Goal: Transaction & Acquisition: Purchase product/service

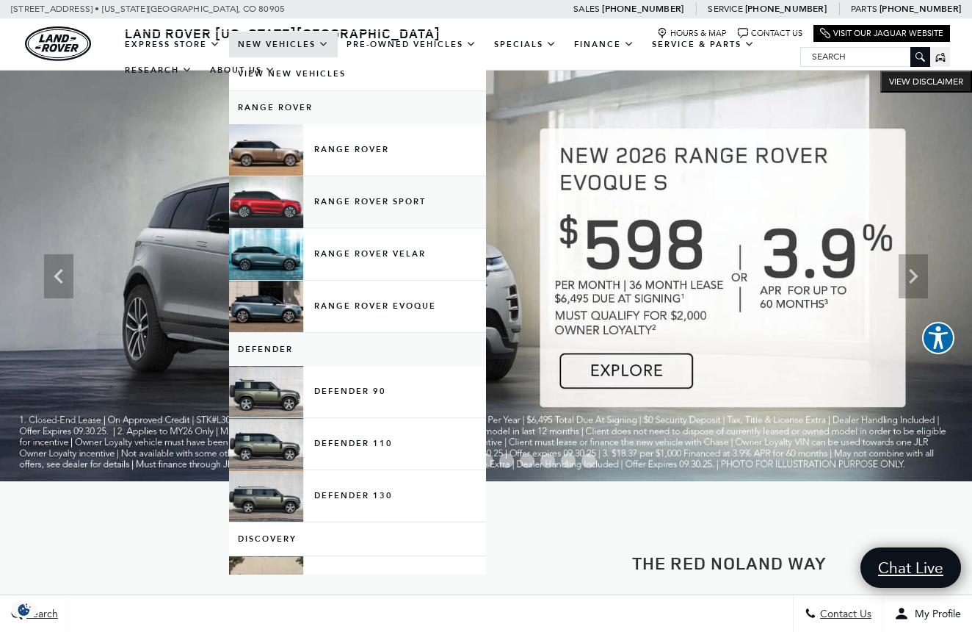
click at [348, 223] on link "Range Rover Sport" at bounding box center [357, 201] width 257 height 51
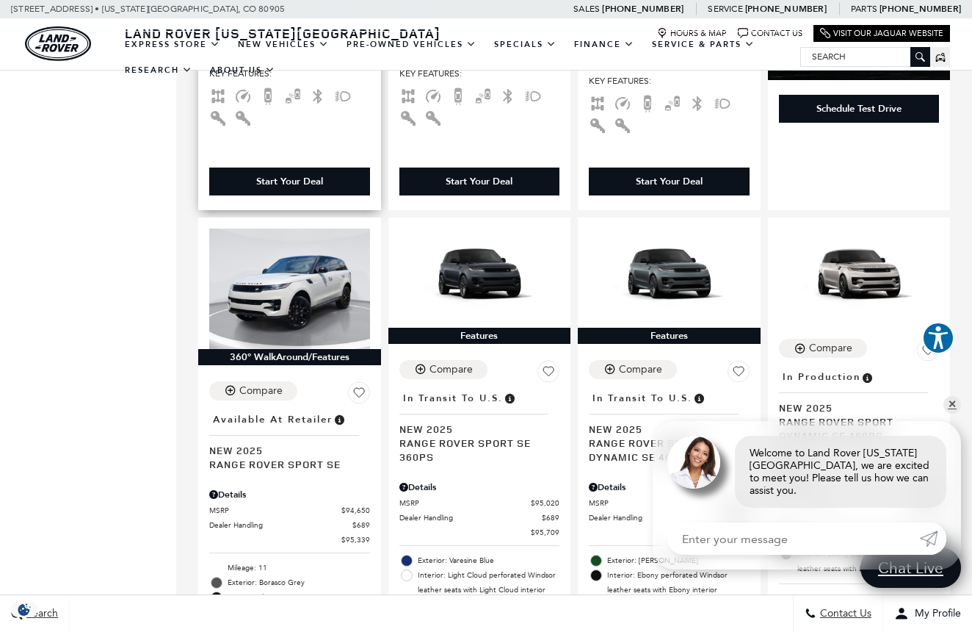
scroll to position [1901, 0]
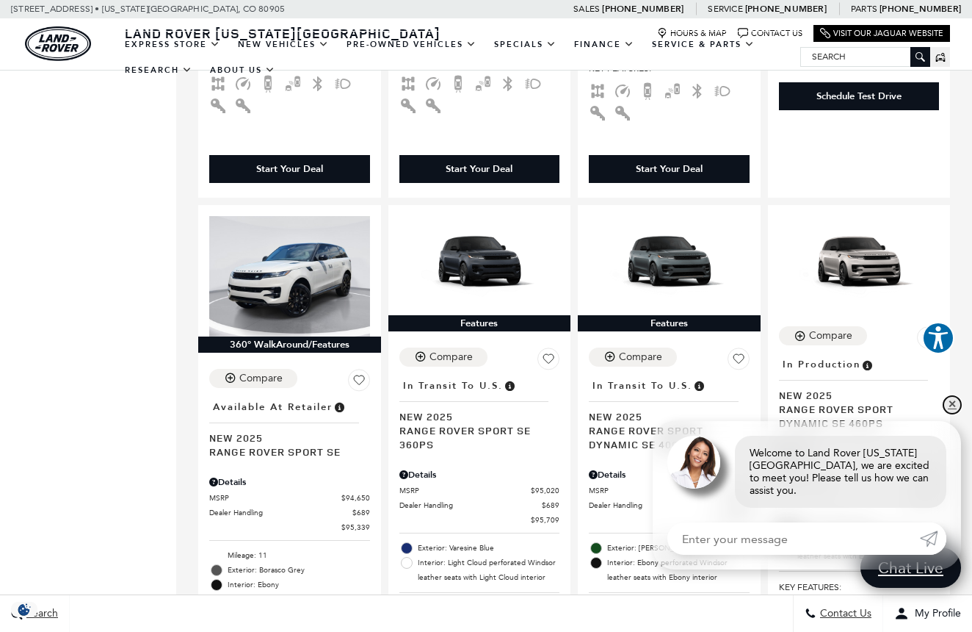
click at [957, 408] on link "✕" at bounding box center [953, 405] width 18 height 18
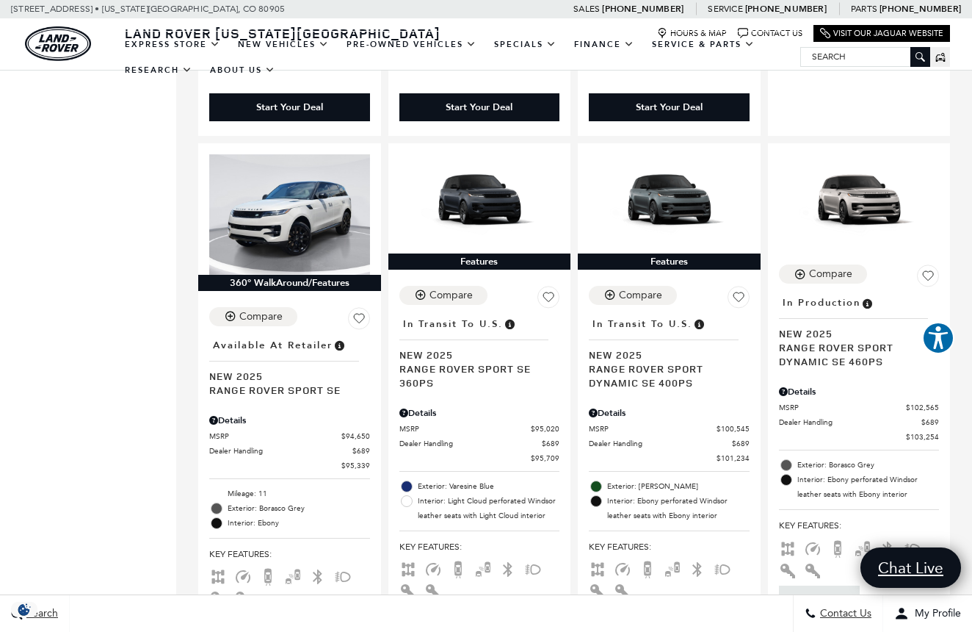
scroll to position [1947, 0]
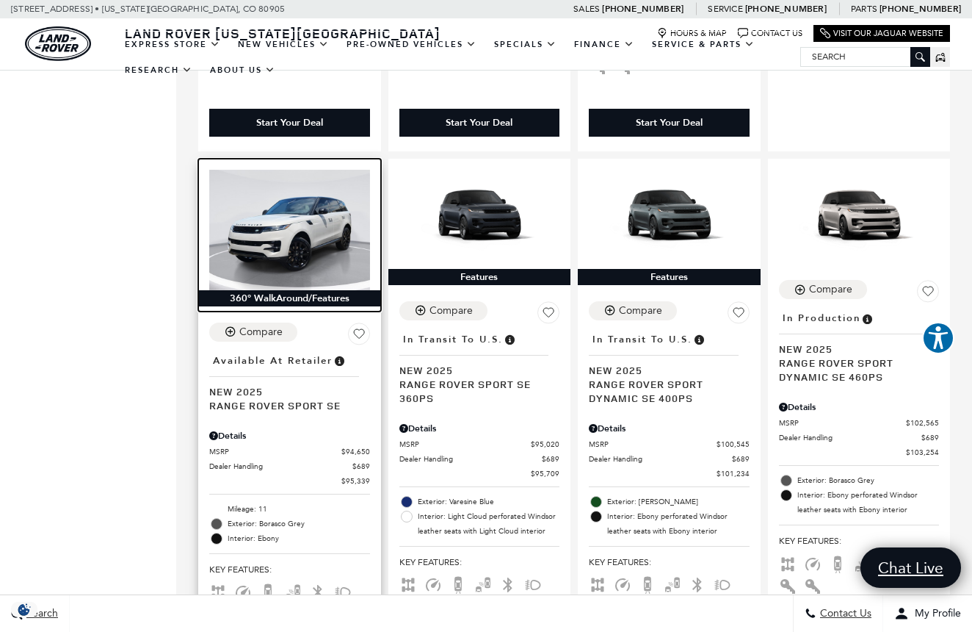
click at [297, 170] on img at bounding box center [289, 230] width 161 height 120
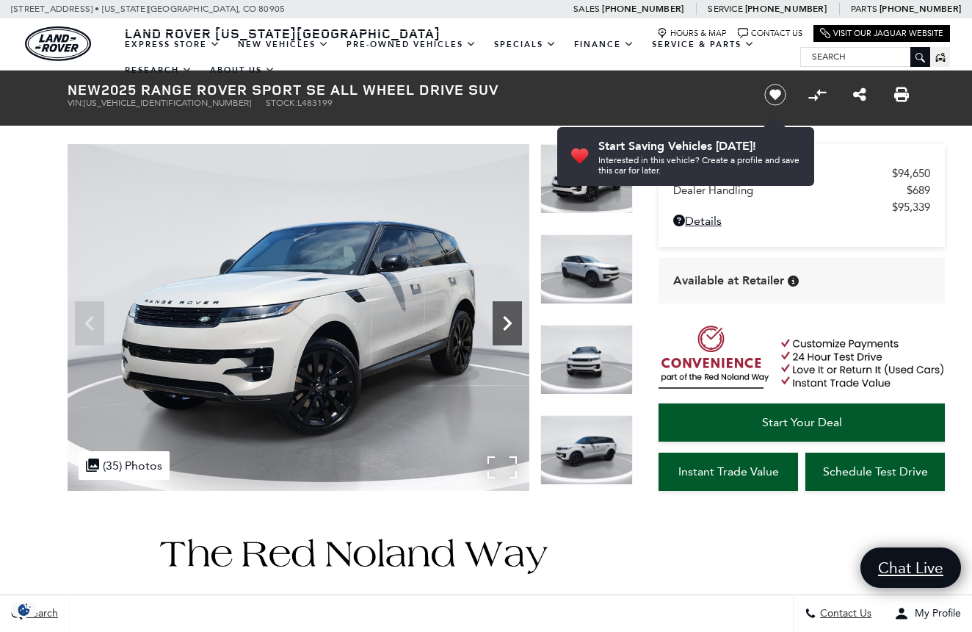
click at [503, 321] on icon "Next" at bounding box center [507, 322] width 29 height 29
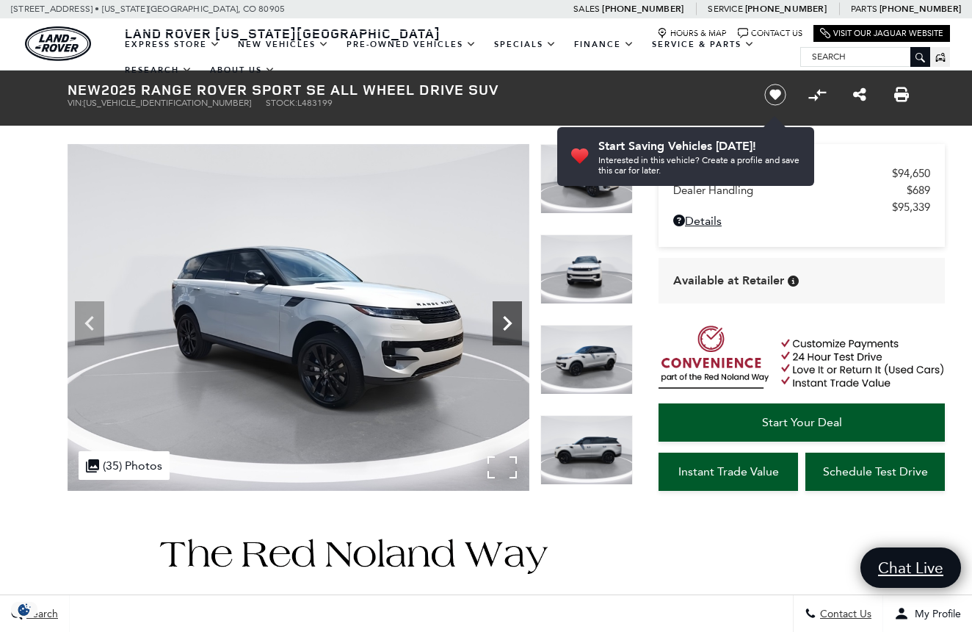
click at [503, 321] on icon "Next" at bounding box center [507, 322] width 29 height 29
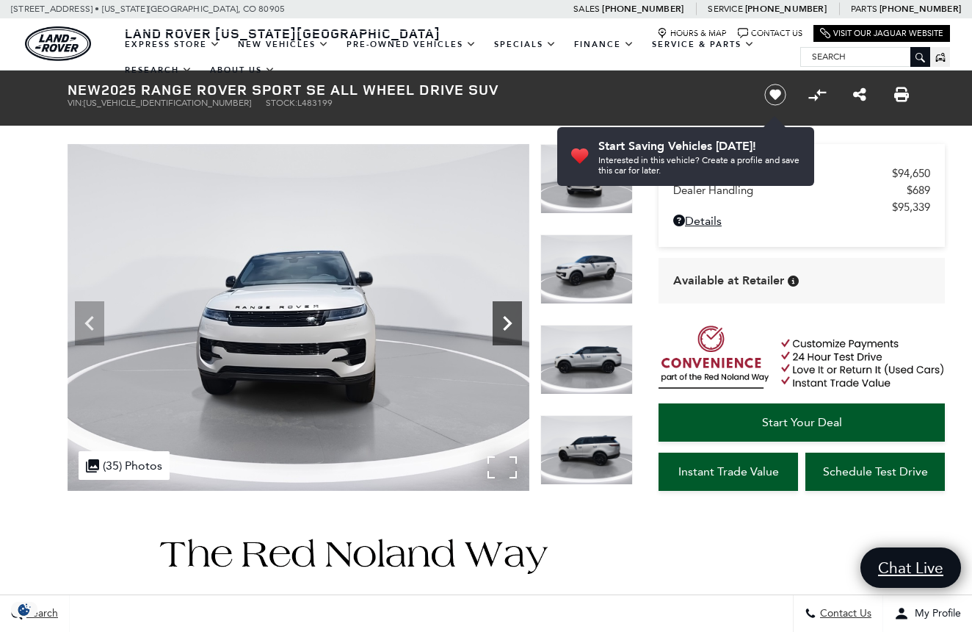
click at [503, 321] on icon "Next" at bounding box center [507, 322] width 29 height 29
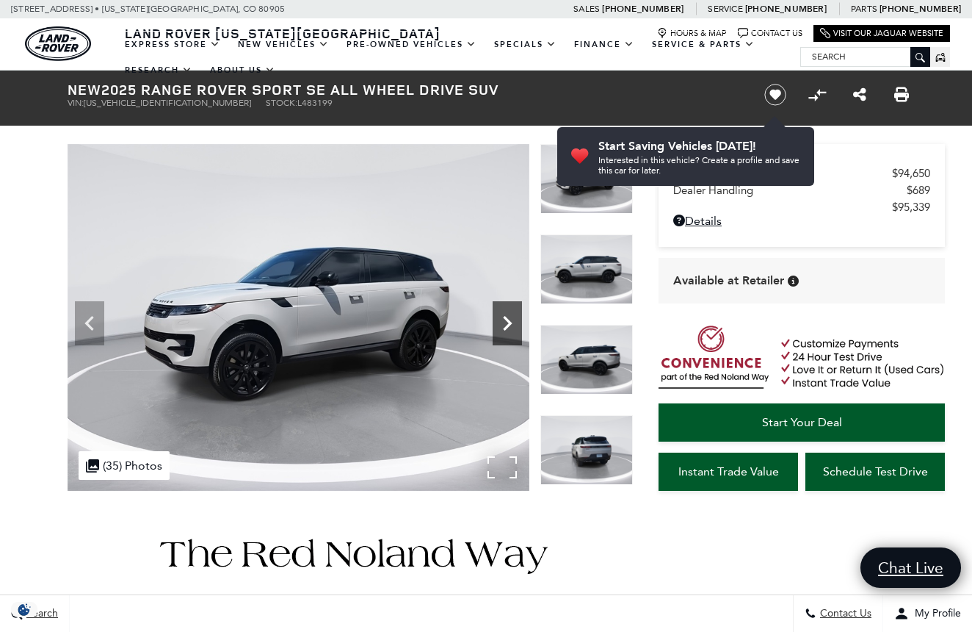
click at [503, 321] on icon "Next" at bounding box center [507, 322] width 29 height 29
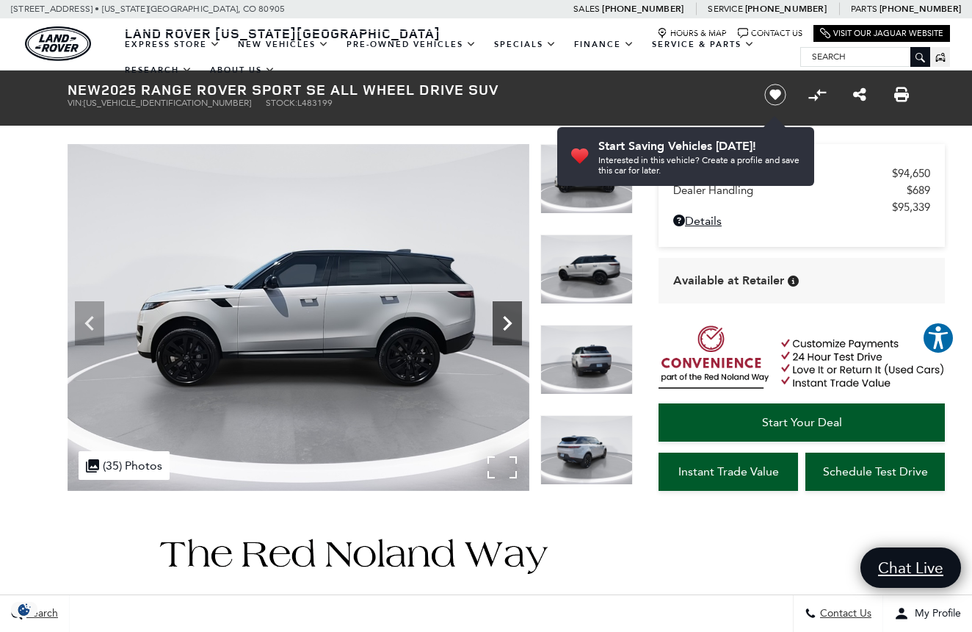
click at [503, 321] on icon "Next" at bounding box center [507, 322] width 29 height 29
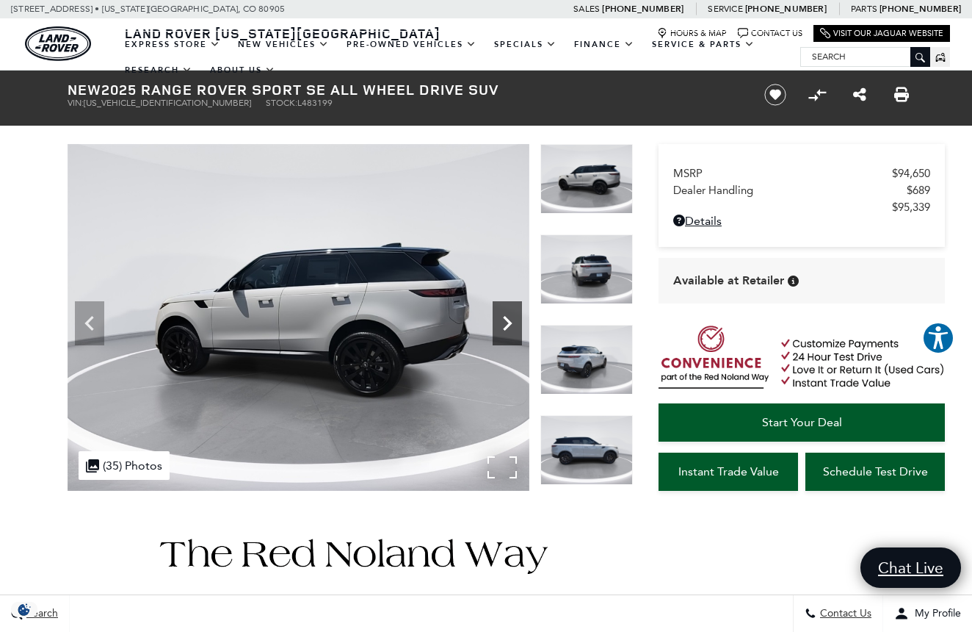
click at [503, 321] on icon "Next" at bounding box center [507, 322] width 29 height 29
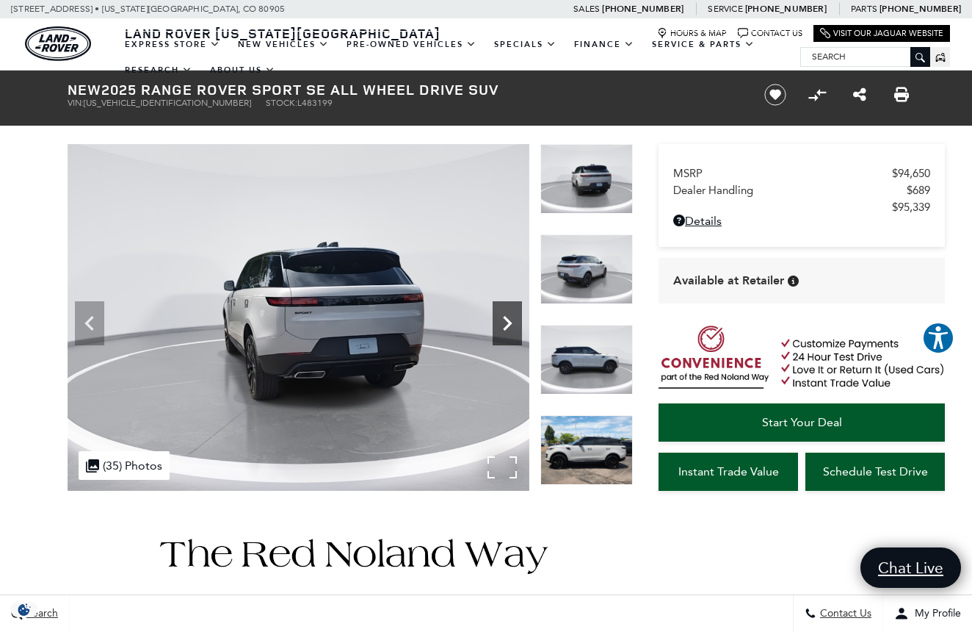
click at [503, 321] on icon "Next" at bounding box center [507, 322] width 29 height 29
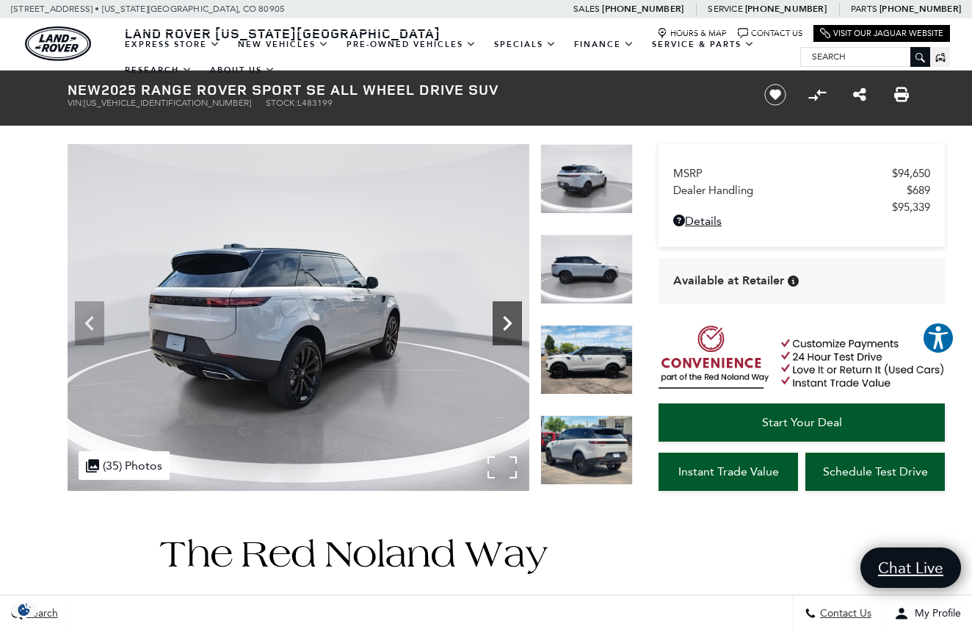
click at [503, 321] on icon "Next" at bounding box center [507, 322] width 29 height 29
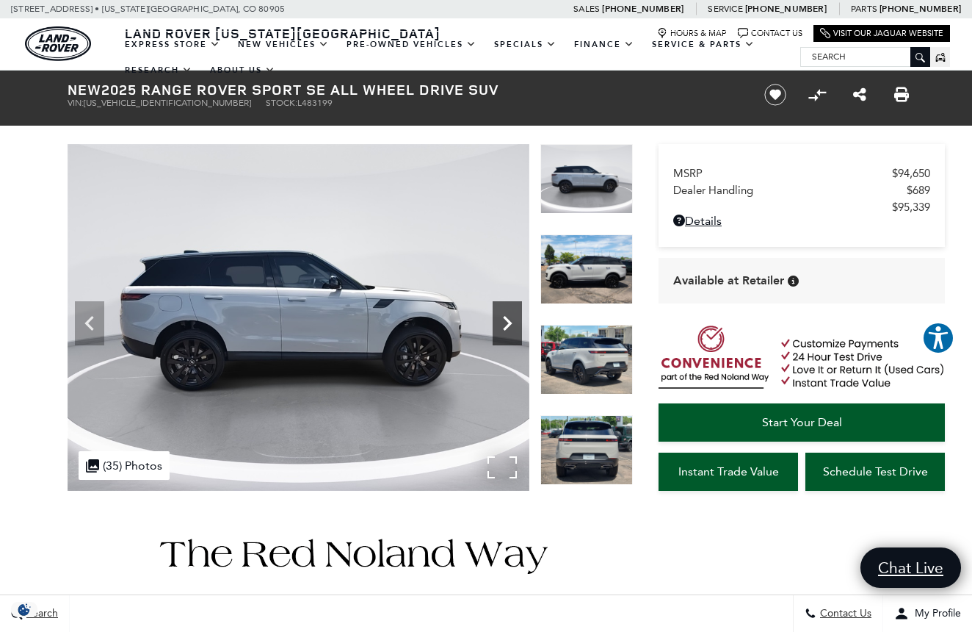
click at [503, 321] on icon "Next" at bounding box center [507, 322] width 29 height 29
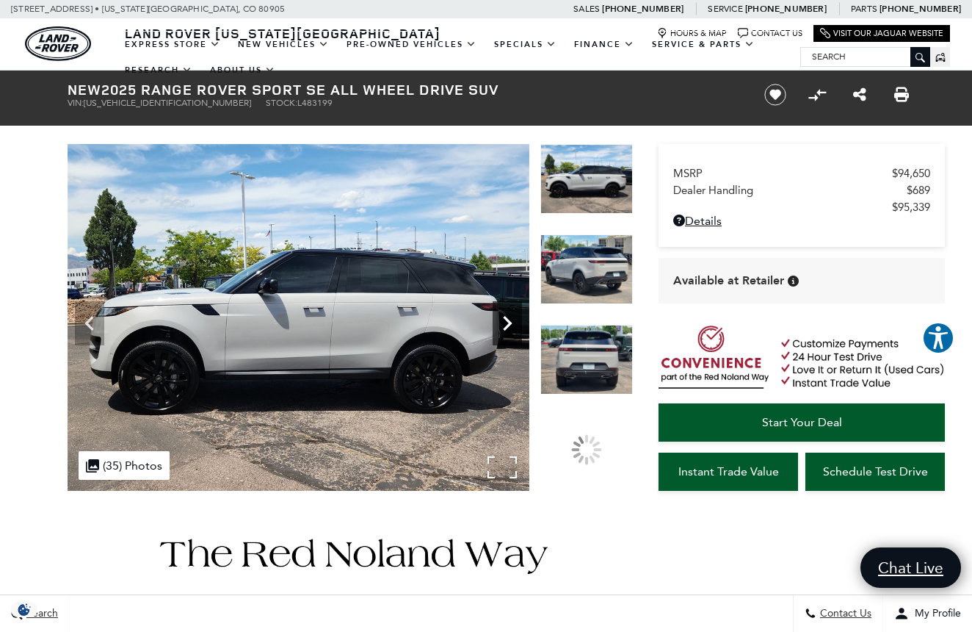
click at [503, 321] on icon "Next" at bounding box center [507, 322] width 29 height 29
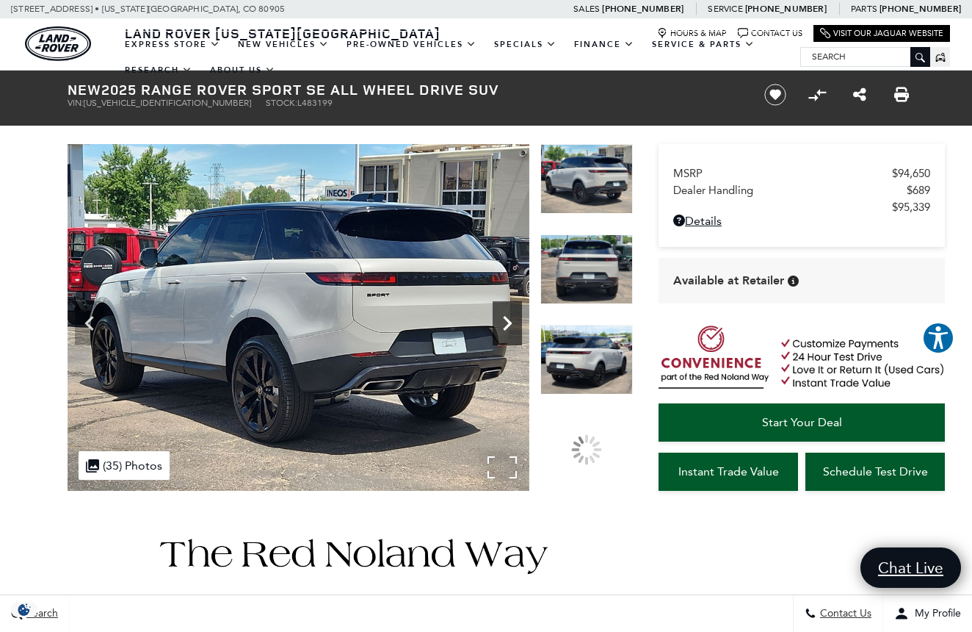
click at [503, 321] on icon "Next" at bounding box center [507, 322] width 29 height 29
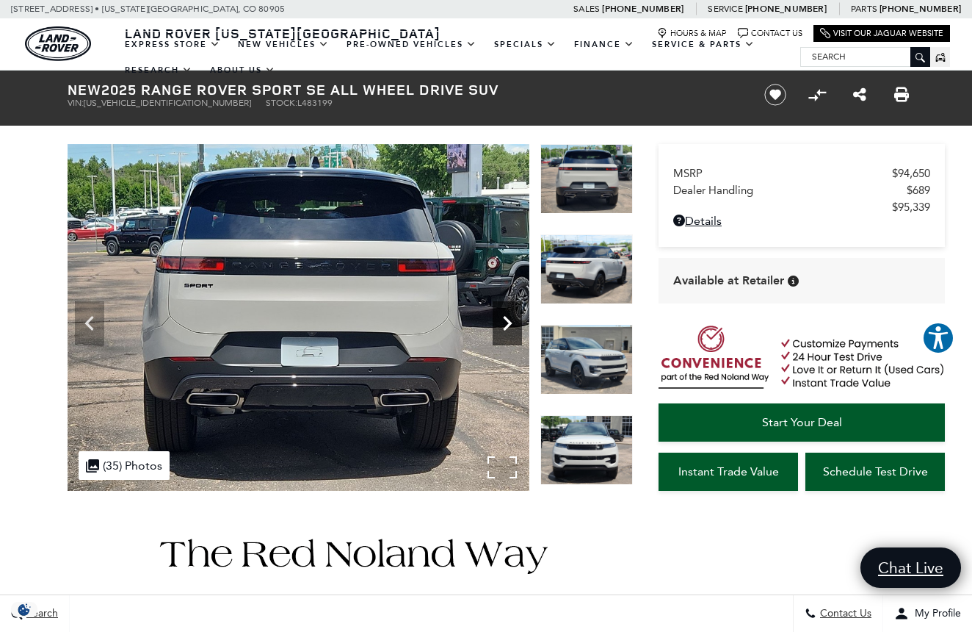
click at [503, 321] on icon "Next" at bounding box center [507, 322] width 29 height 29
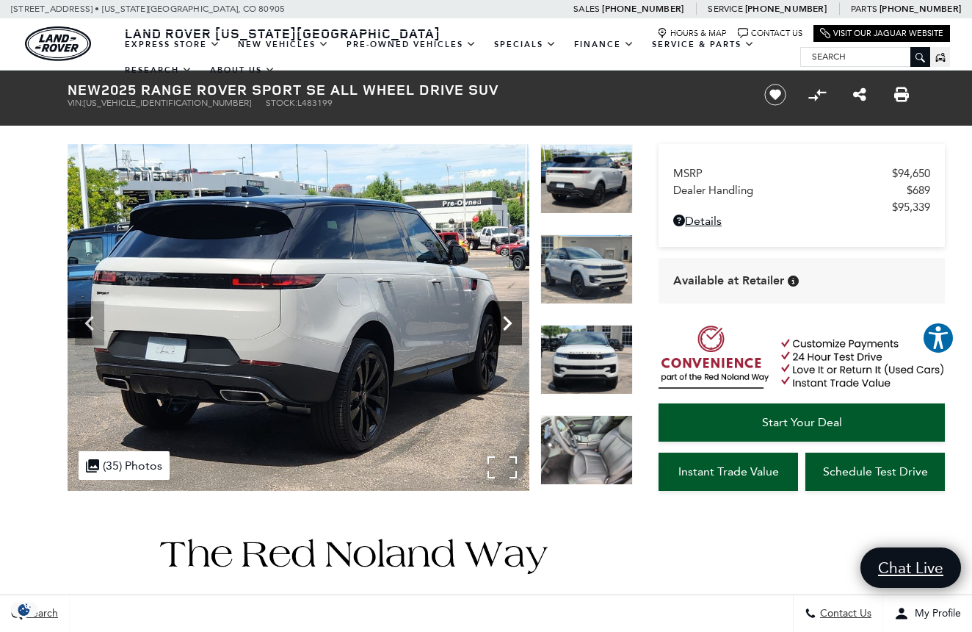
click at [503, 321] on icon "Next" at bounding box center [507, 322] width 29 height 29
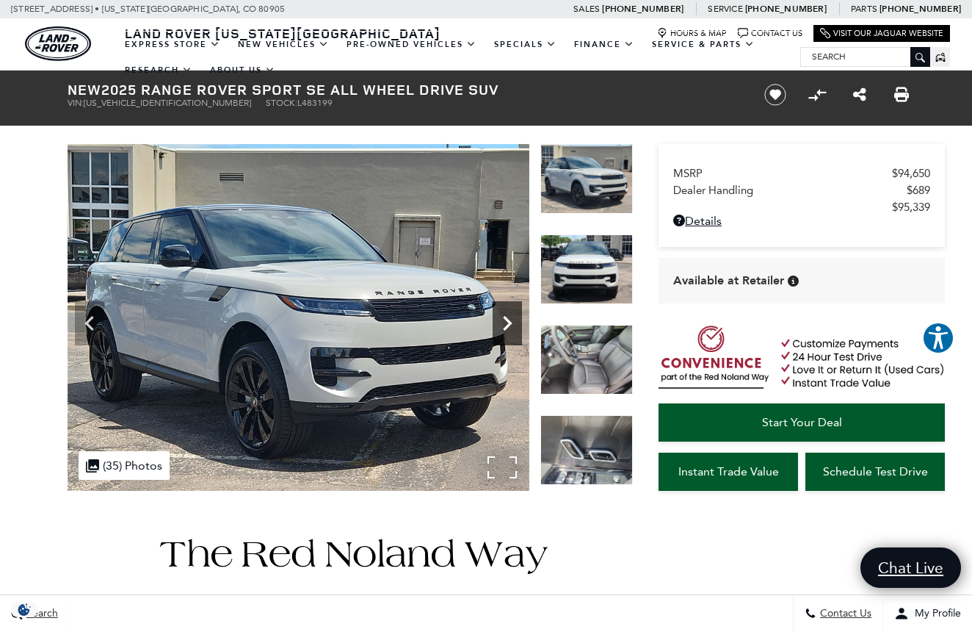
click at [503, 321] on icon "Next" at bounding box center [507, 322] width 29 height 29
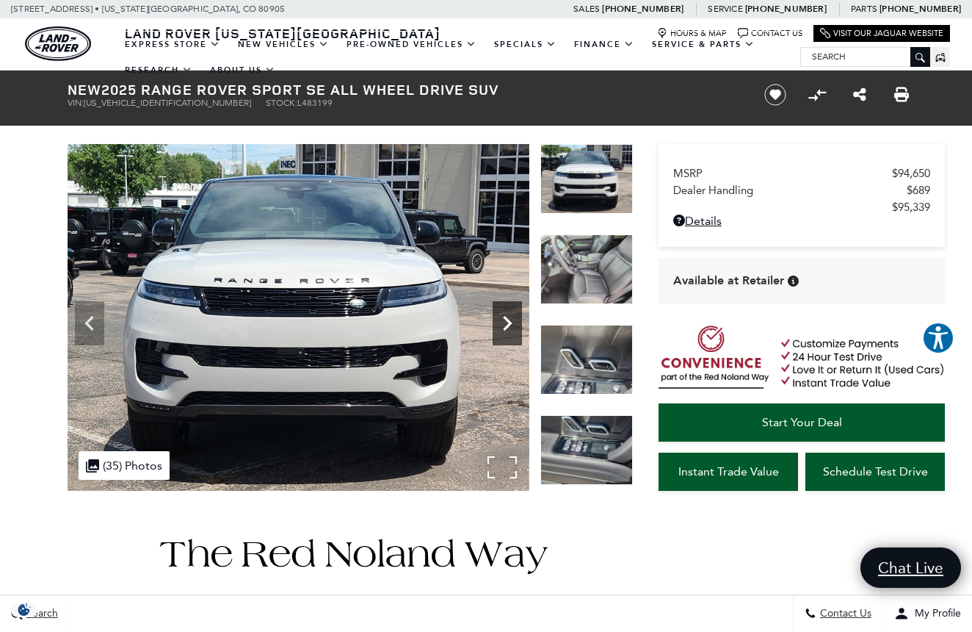
click at [503, 321] on icon "Next" at bounding box center [507, 322] width 29 height 29
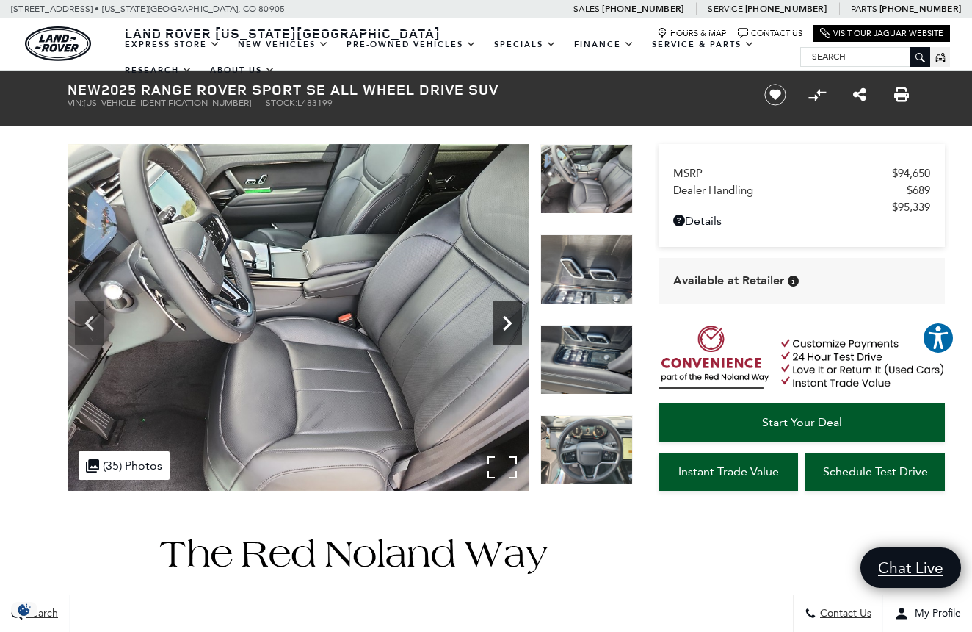
click at [503, 321] on icon "Next" at bounding box center [507, 322] width 29 height 29
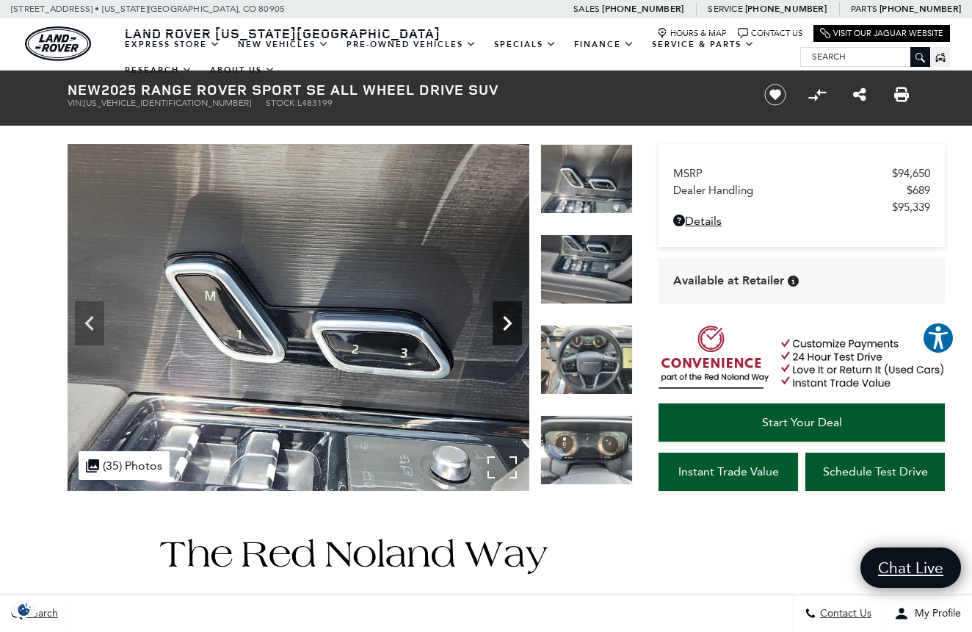
click at [503, 321] on icon "Next" at bounding box center [507, 322] width 29 height 29
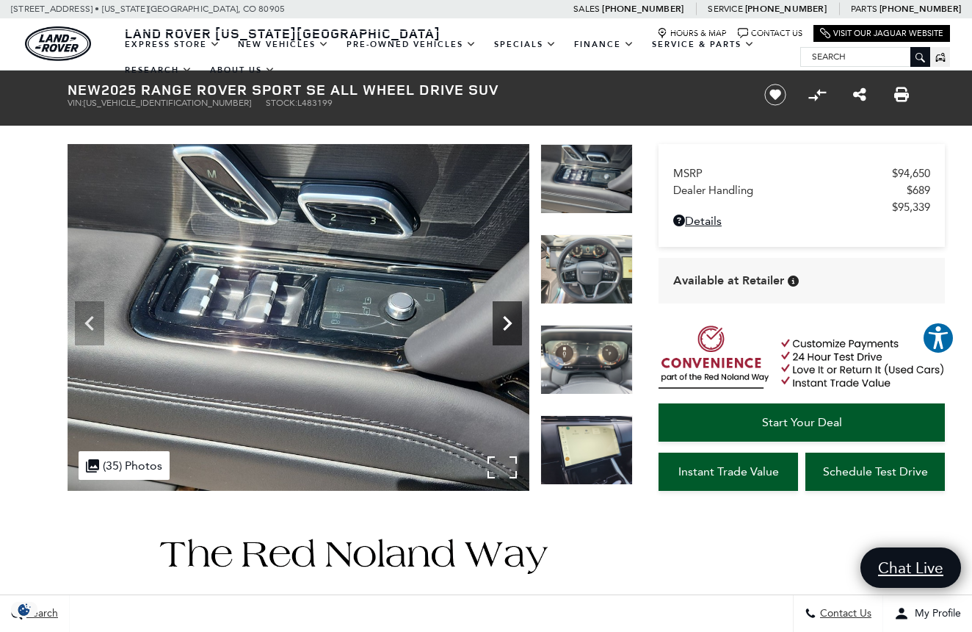
click at [503, 321] on icon "Next" at bounding box center [507, 322] width 29 height 29
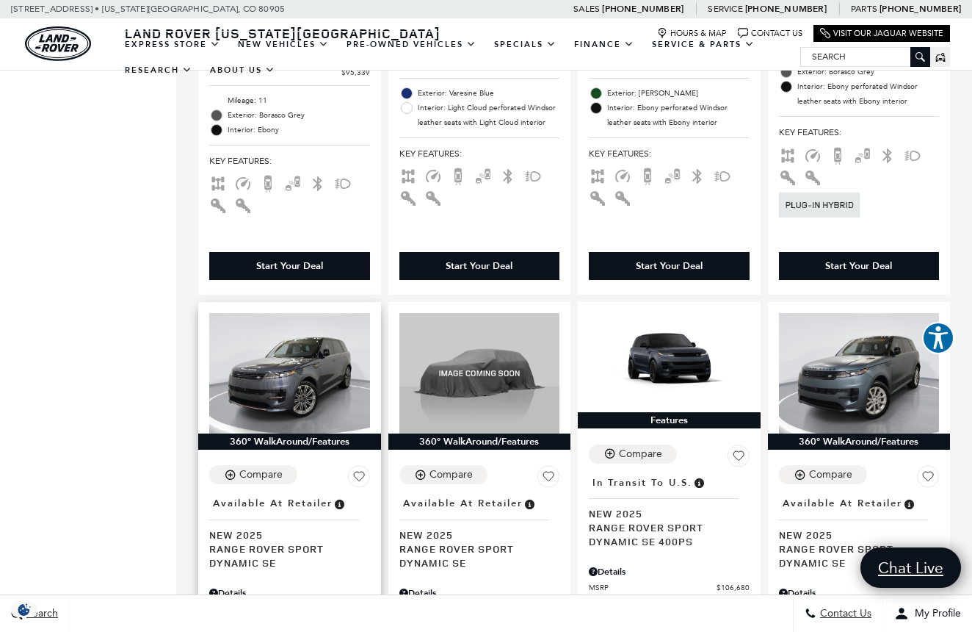
scroll to position [2352, 0]
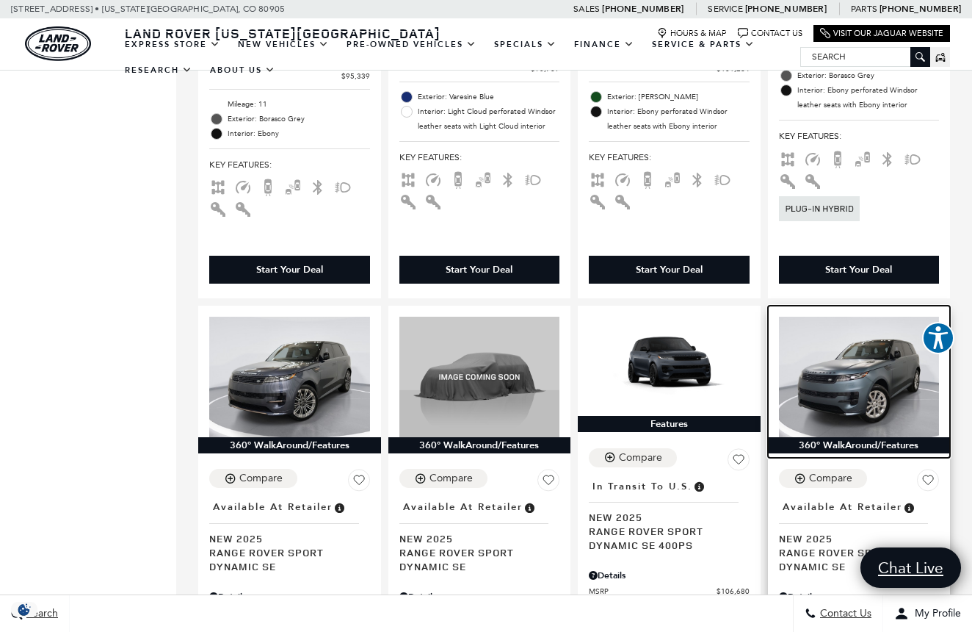
click at [859, 317] on img at bounding box center [859, 377] width 161 height 120
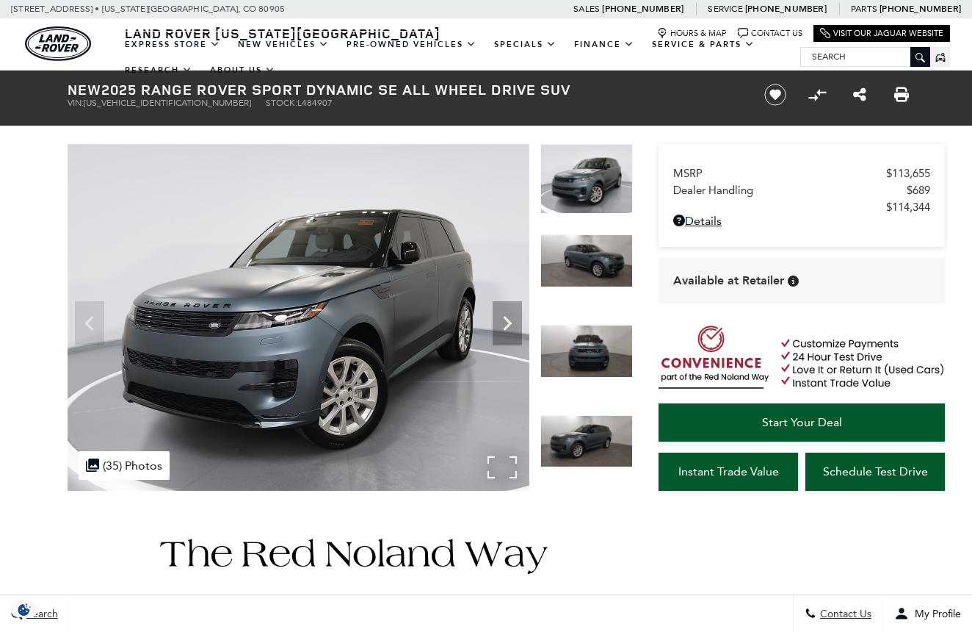
click at [389, 312] on img at bounding box center [299, 317] width 462 height 347
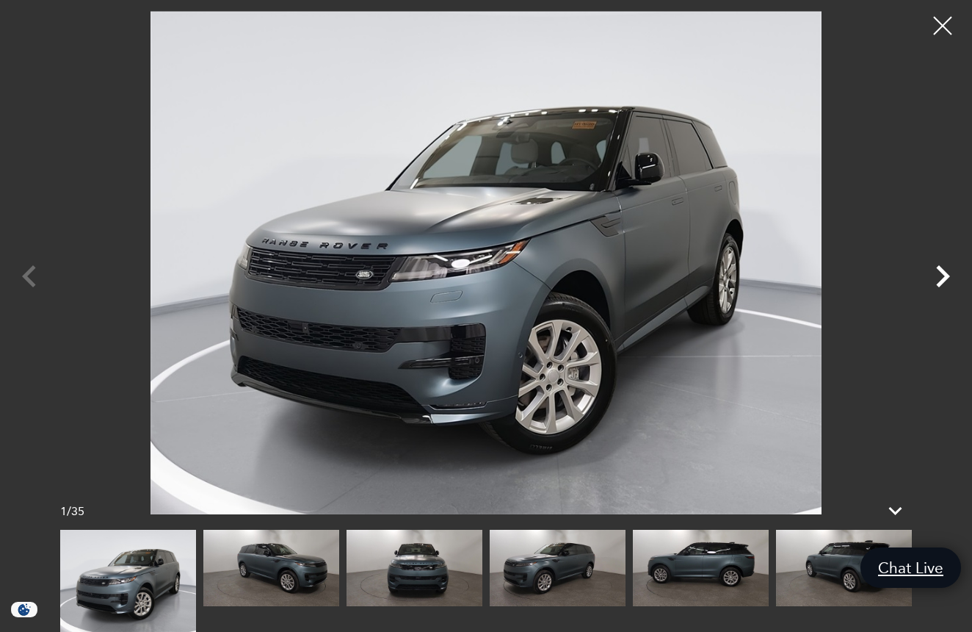
click at [945, 272] on icon "Next" at bounding box center [943, 276] width 14 height 22
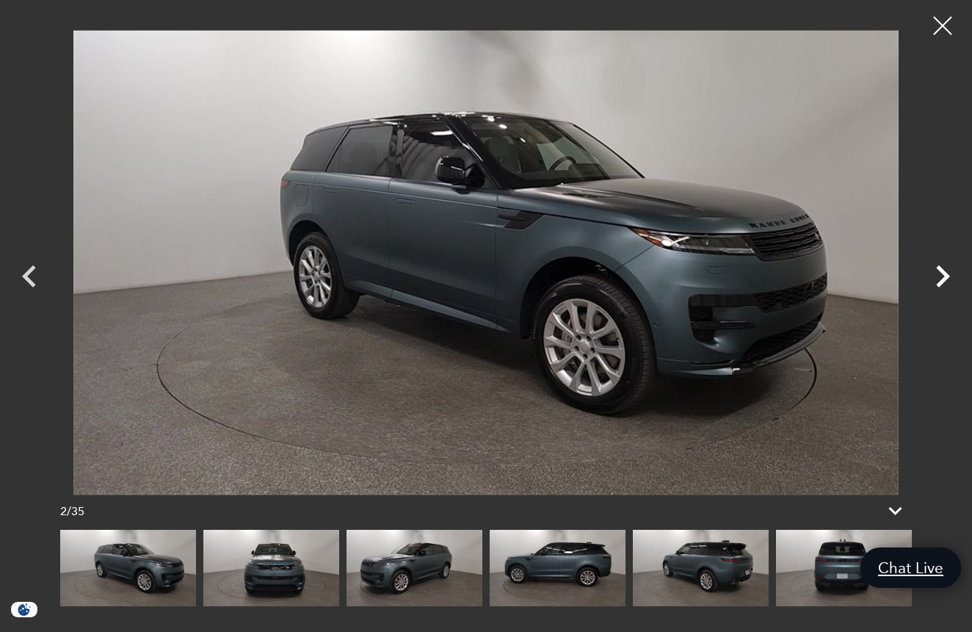
click at [945, 272] on icon "Next" at bounding box center [943, 276] width 14 height 22
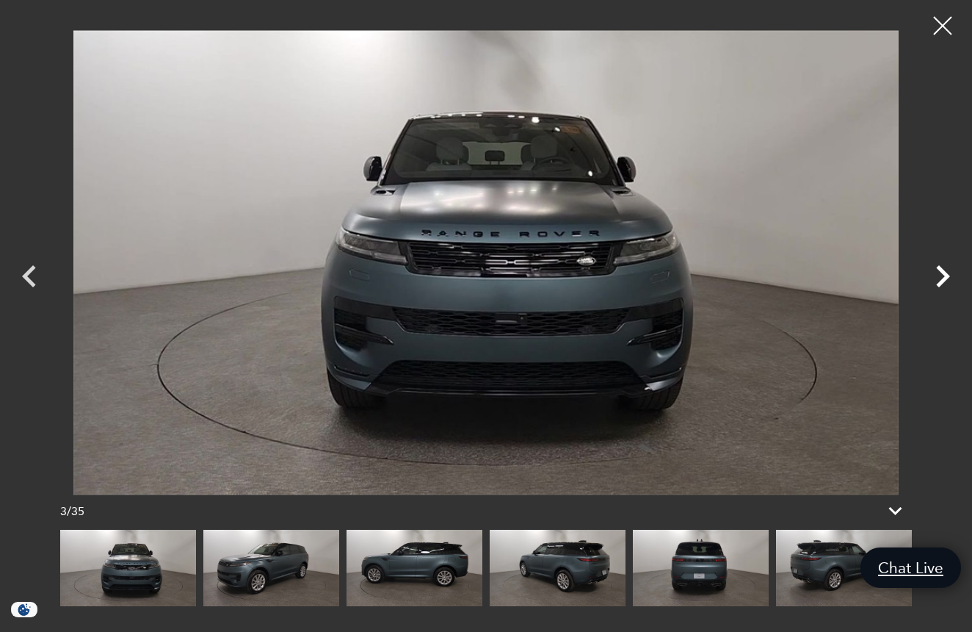
click at [945, 272] on icon "Next" at bounding box center [943, 276] width 14 height 22
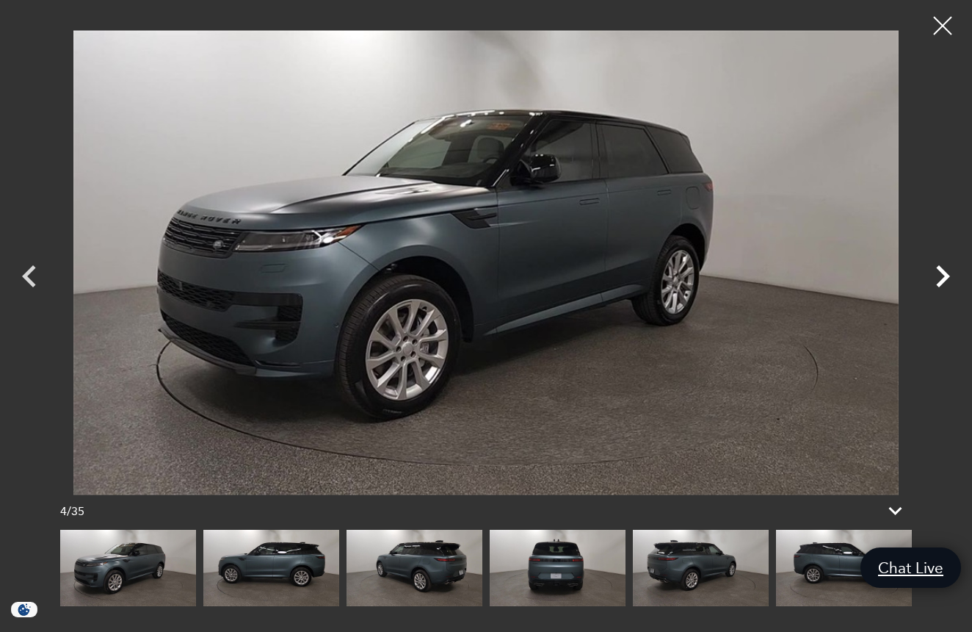
click at [945, 272] on icon "Next" at bounding box center [943, 276] width 14 height 22
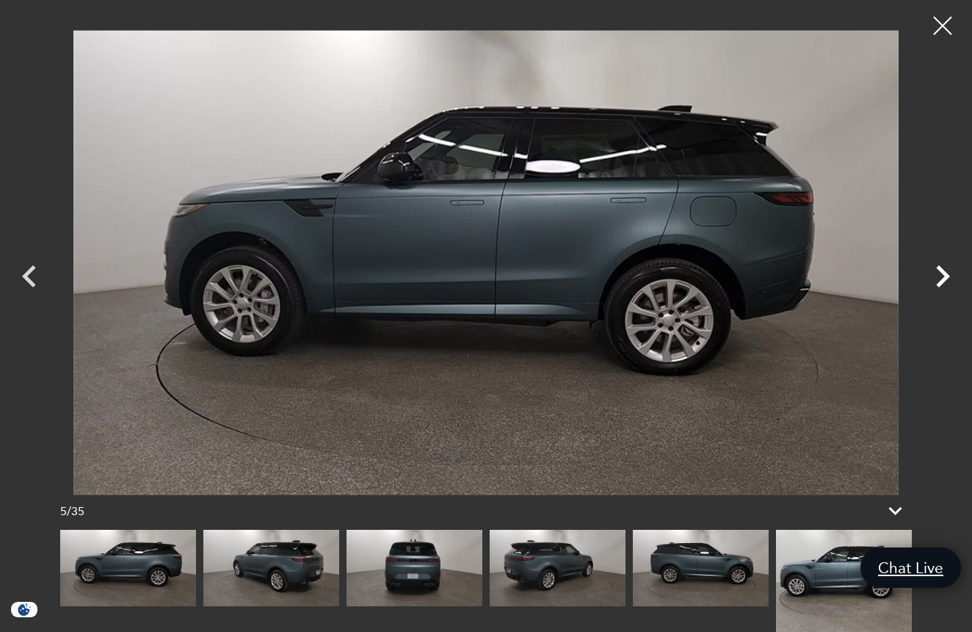
click at [945, 272] on icon "Next" at bounding box center [943, 276] width 14 height 22
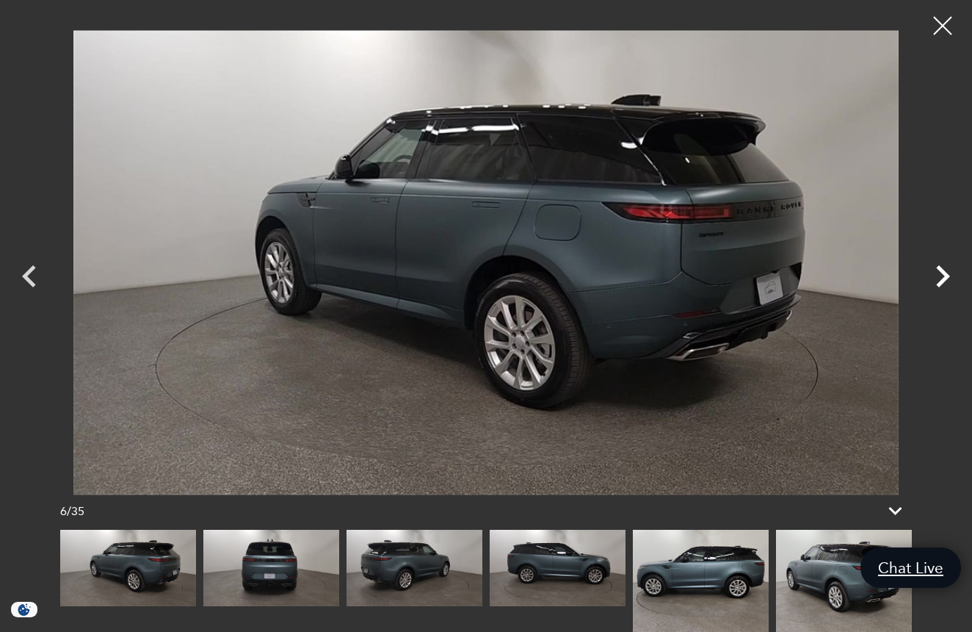
click at [945, 272] on icon "Next" at bounding box center [943, 276] width 14 height 22
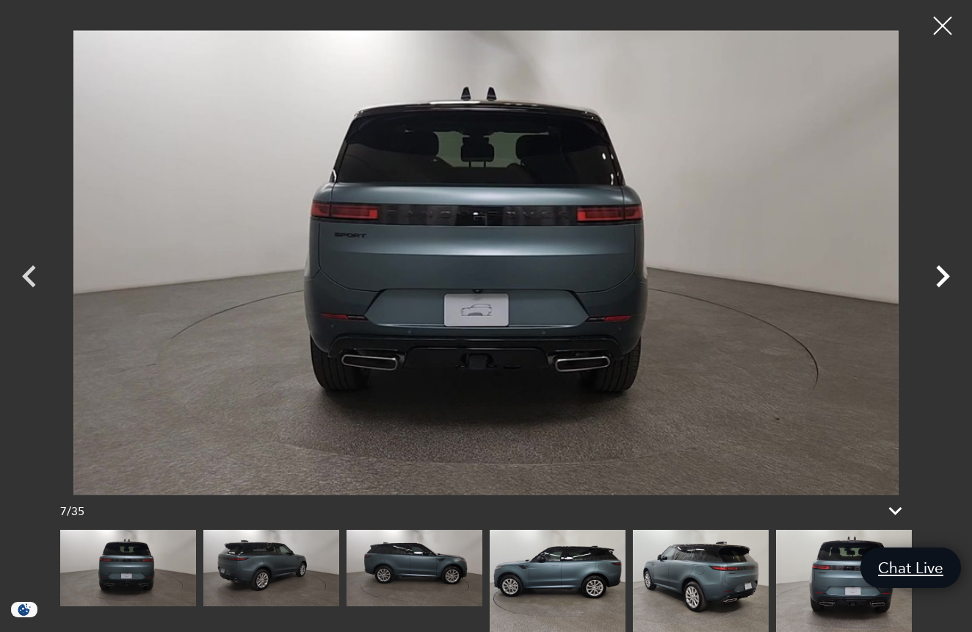
click at [945, 272] on icon "Next" at bounding box center [943, 276] width 14 height 22
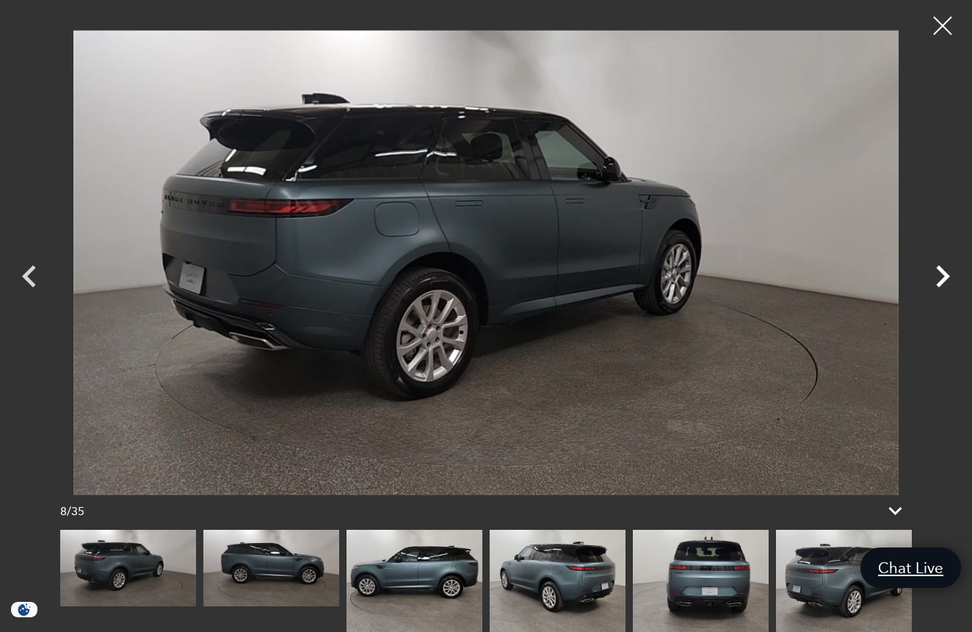
click at [945, 272] on icon "Next" at bounding box center [943, 276] width 14 height 22
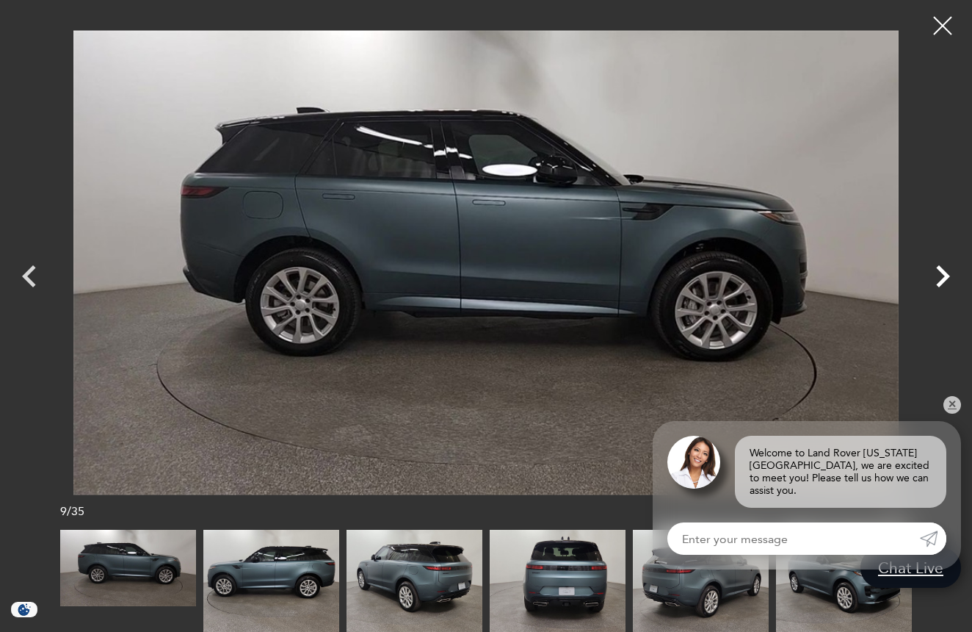
click at [945, 272] on icon "Next" at bounding box center [943, 276] width 14 height 22
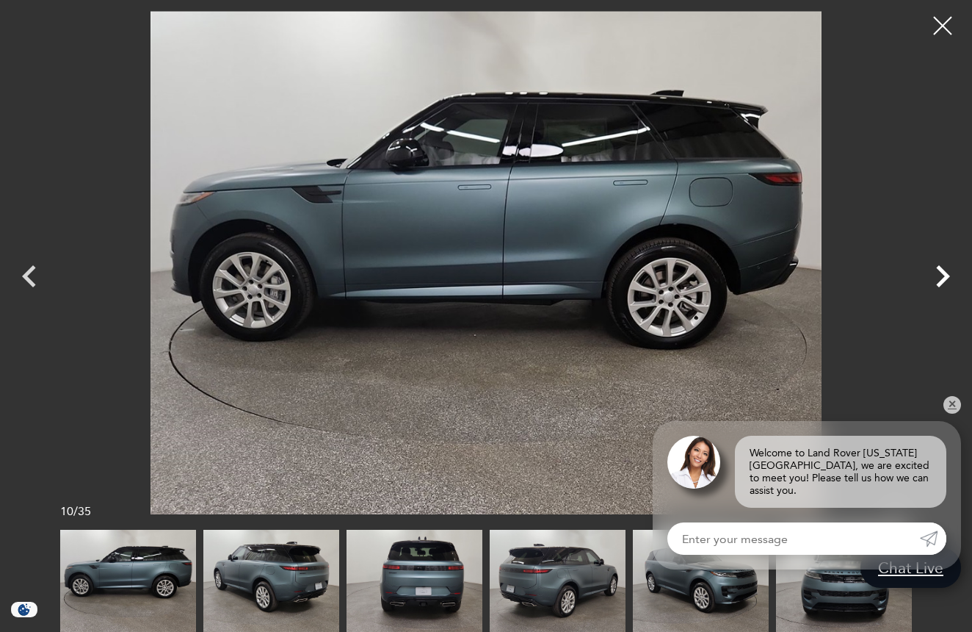
click at [945, 272] on icon "Next" at bounding box center [943, 276] width 14 height 22
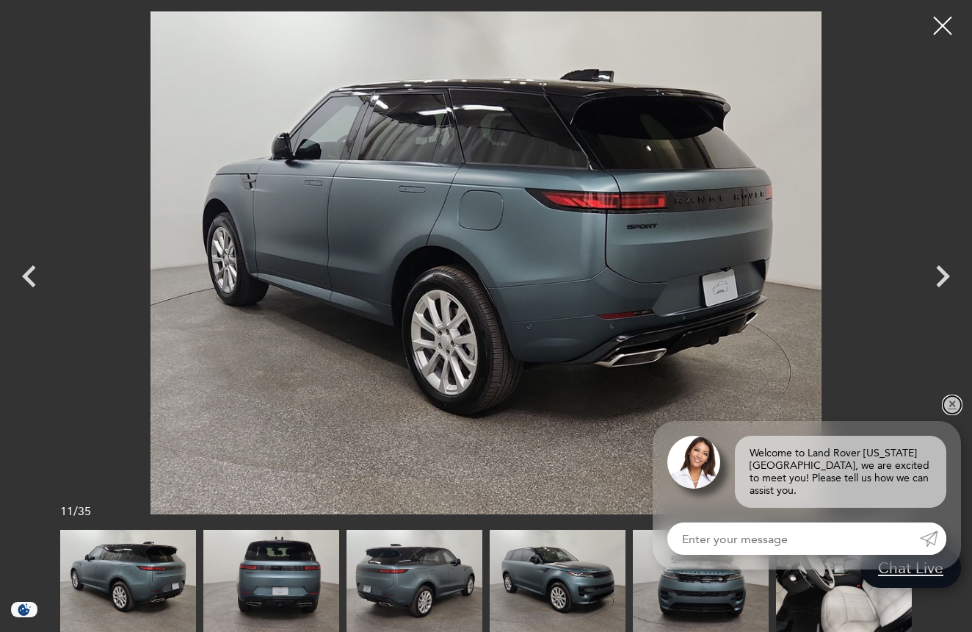
click at [952, 413] on link "✕" at bounding box center [953, 405] width 18 height 18
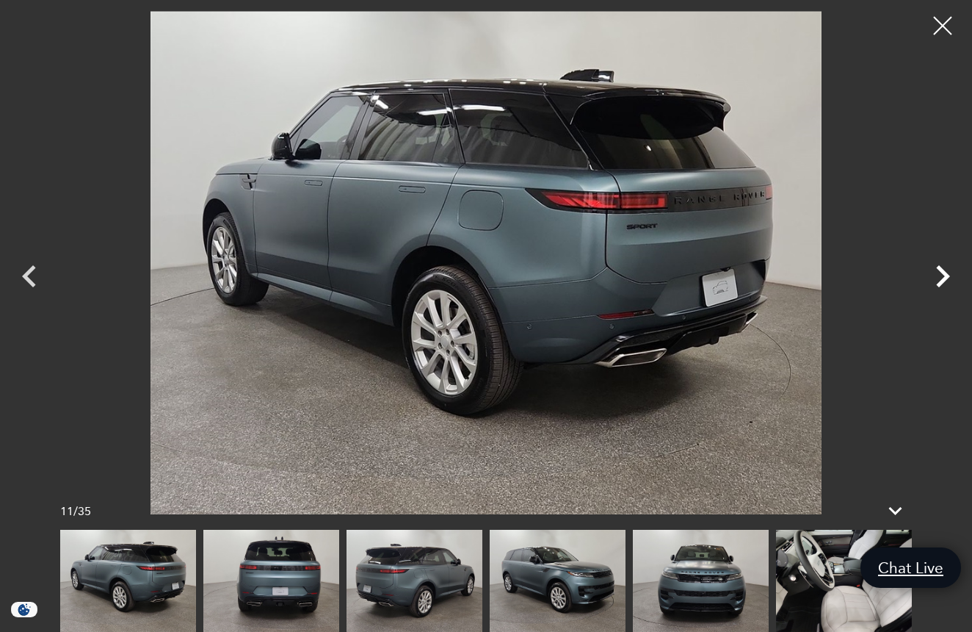
click at [940, 286] on icon "Next" at bounding box center [943, 276] width 14 height 22
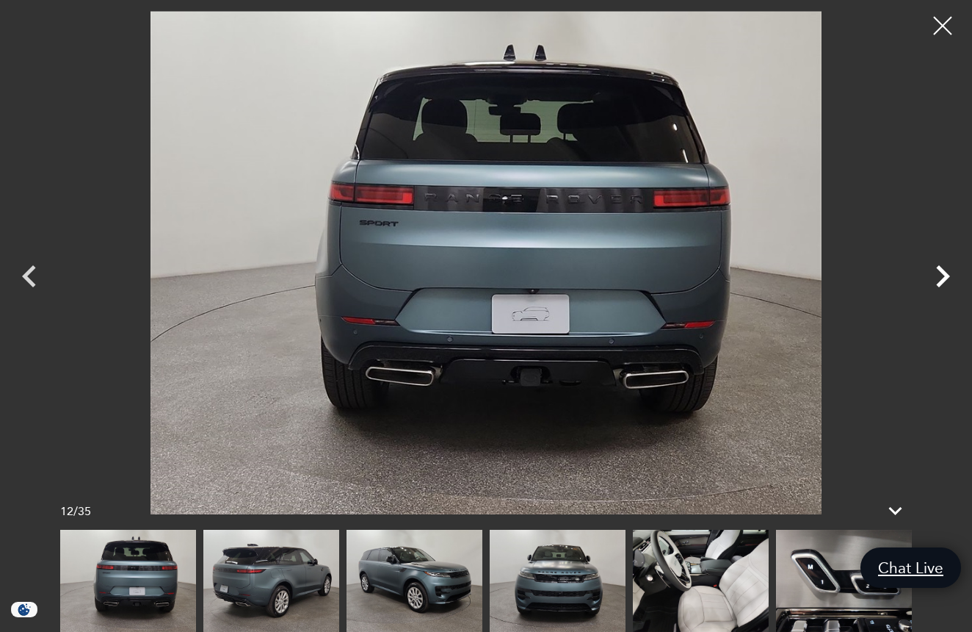
click at [940, 286] on icon "Next" at bounding box center [943, 276] width 14 height 22
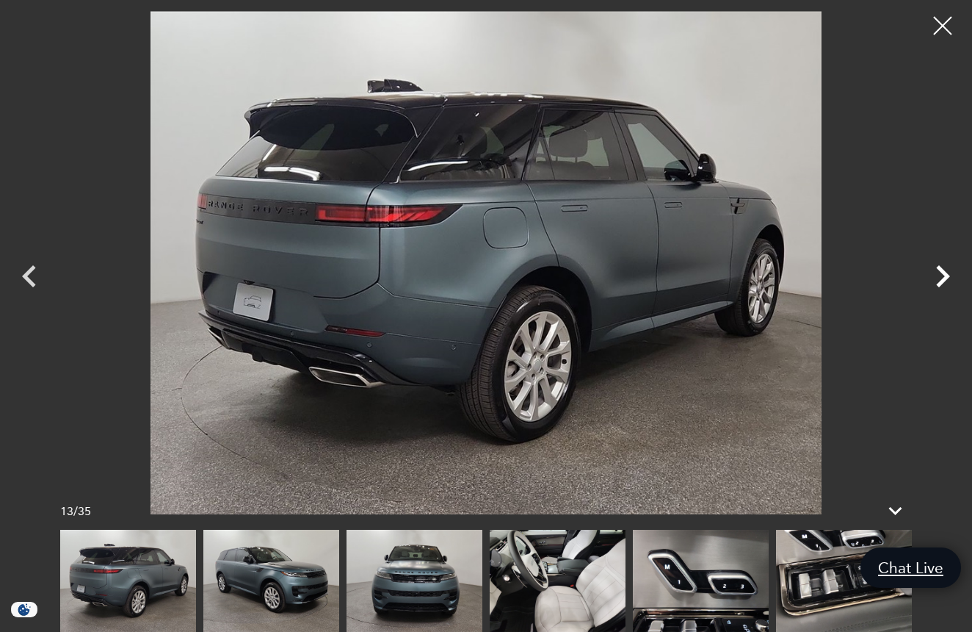
click at [940, 286] on icon "Next" at bounding box center [943, 276] width 14 height 22
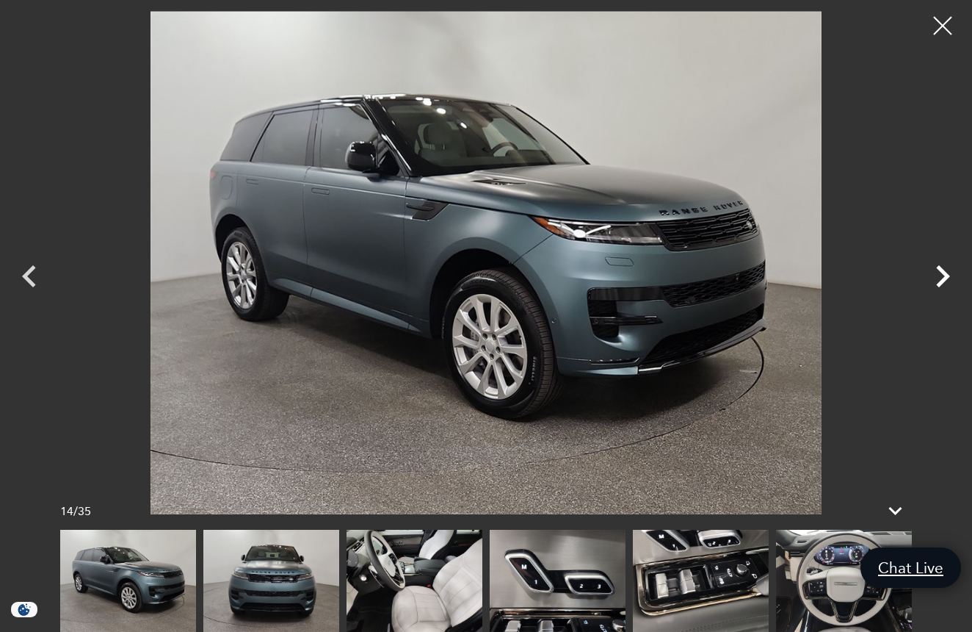
click at [940, 286] on icon "Next" at bounding box center [943, 276] width 14 height 22
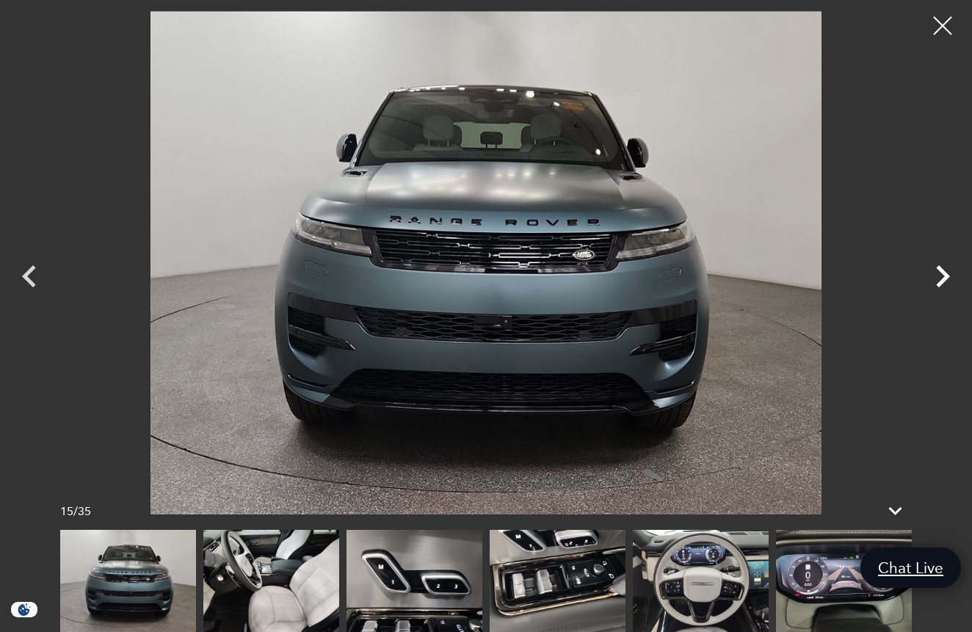
click at [940, 286] on icon "Next" at bounding box center [943, 276] width 14 height 22
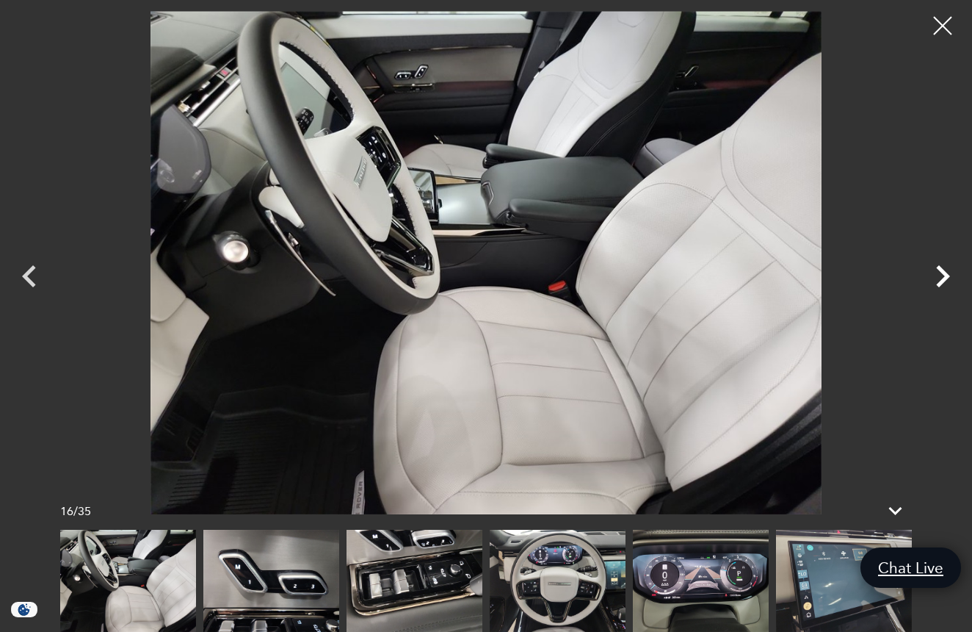
click at [940, 286] on icon "Next" at bounding box center [943, 276] width 14 height 22
